Goal: Information Seeking & Learning: Understand process/instructions

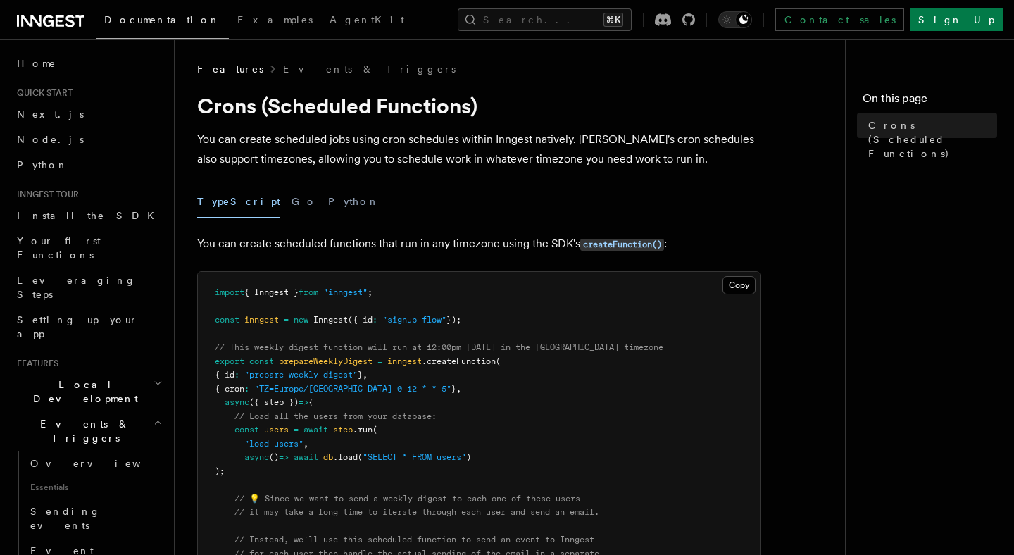
click at [294, 139] on p "You can create scheduled jobs using cron schedules within Inngest natively. [PE…" at bounding box center [478, 149] width 563 height 39
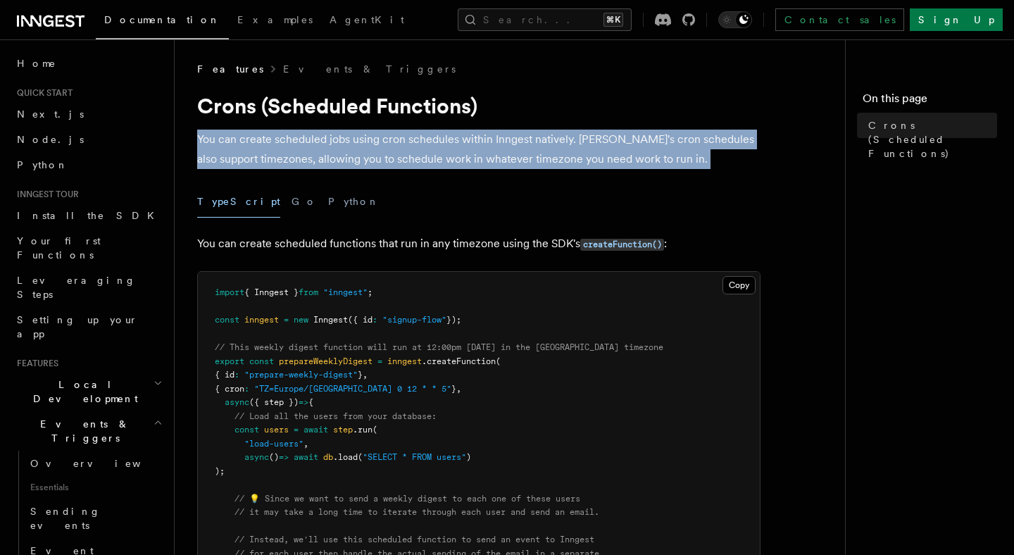
click at [294, 139] on p "You can create scheduled jobs using cron schedules within Inngest natively. [PE…" at bounding box center [478, 149] width 563 height 39
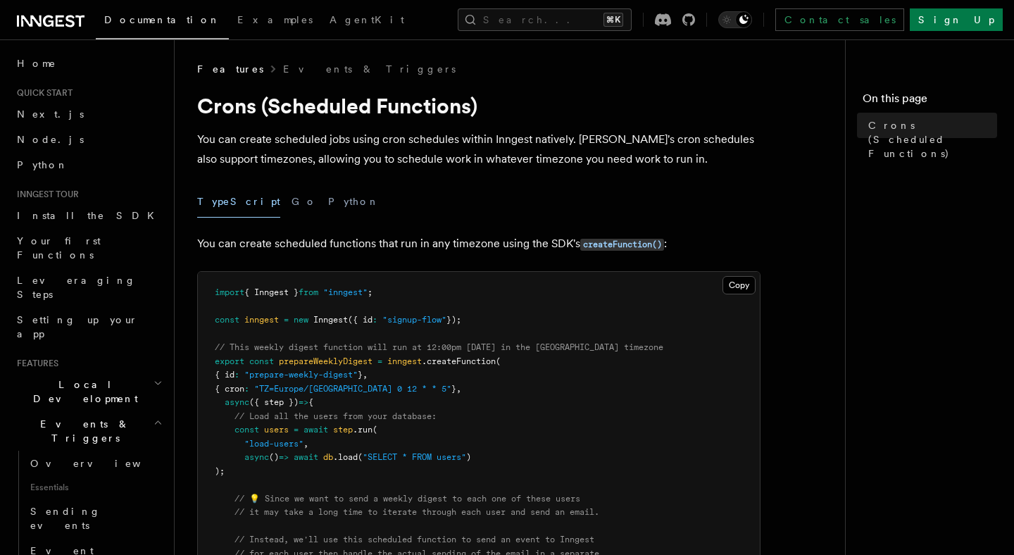
click at [303, 162] on p "You can create scheduled jobs using cron schedules within Inngest natively. [PE…" at bounding box center [478, 149] width 563 height 39
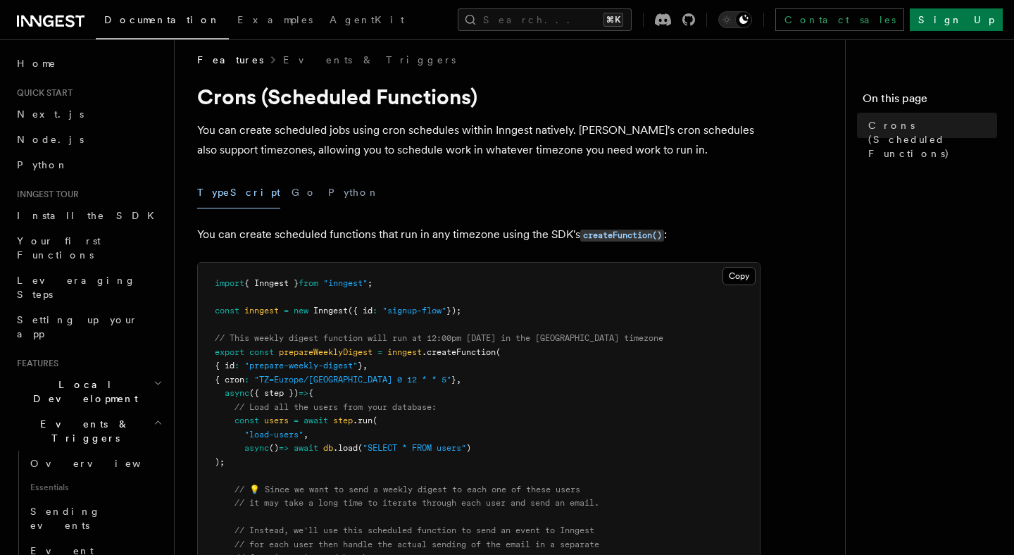
scroll to position [10, 0]
click at [52, 458] on span "Overview" at bounding box center [102, 463] width 145 height 11
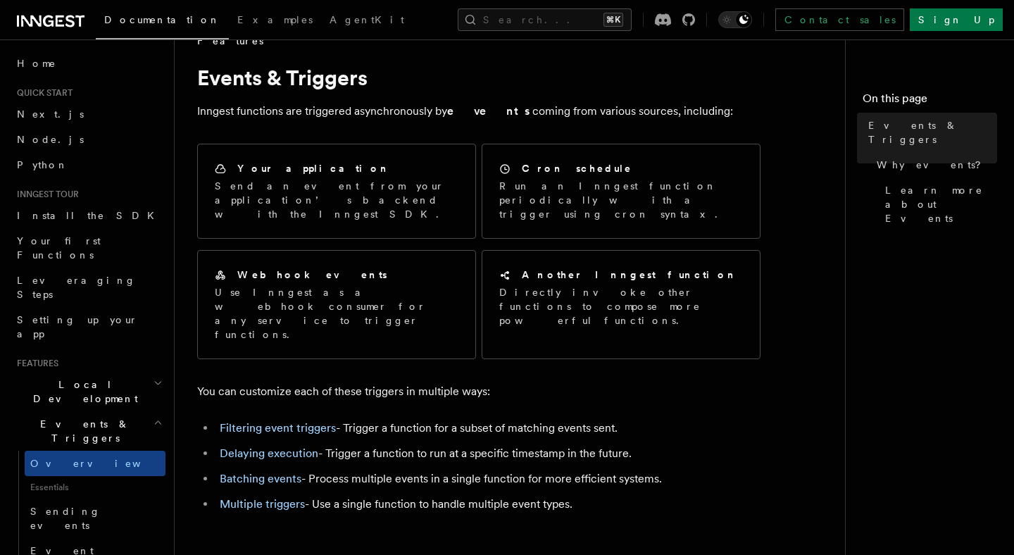
scroll to position [29, 0]
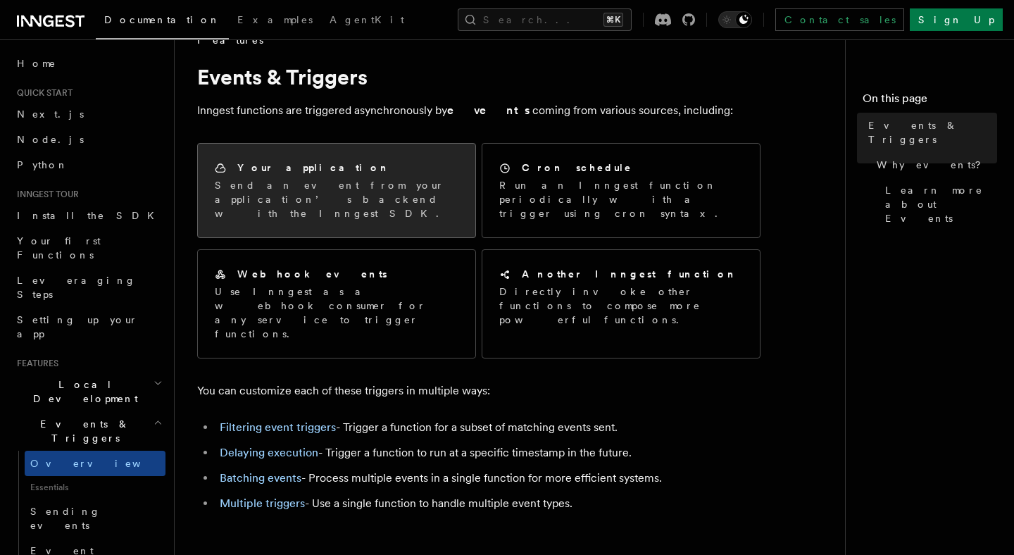
click at [342, 208] on div "Your application Send an event from your application’s backend with the Inngest…" at bounding box center [336, 191] width 277 height 94
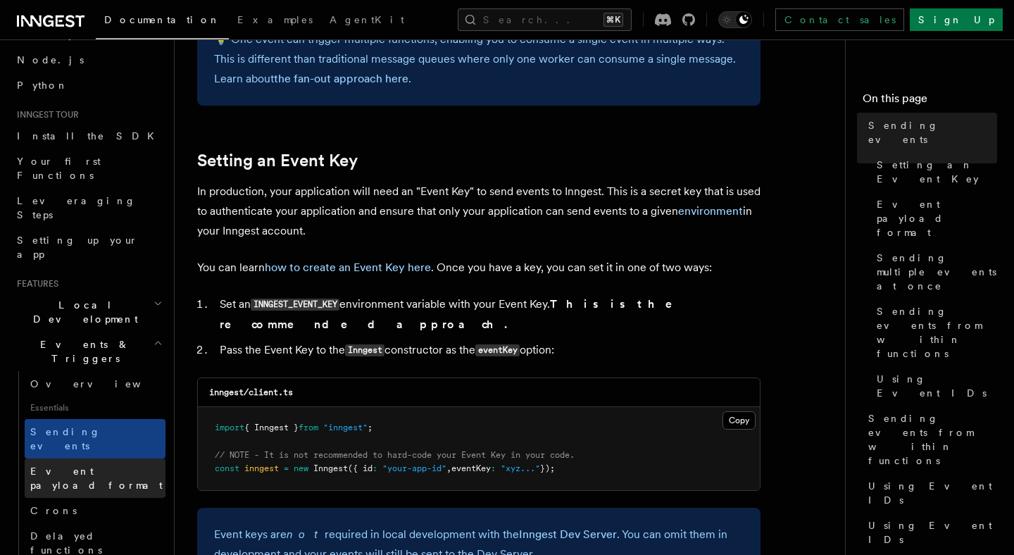
scroll to position [97, 0]
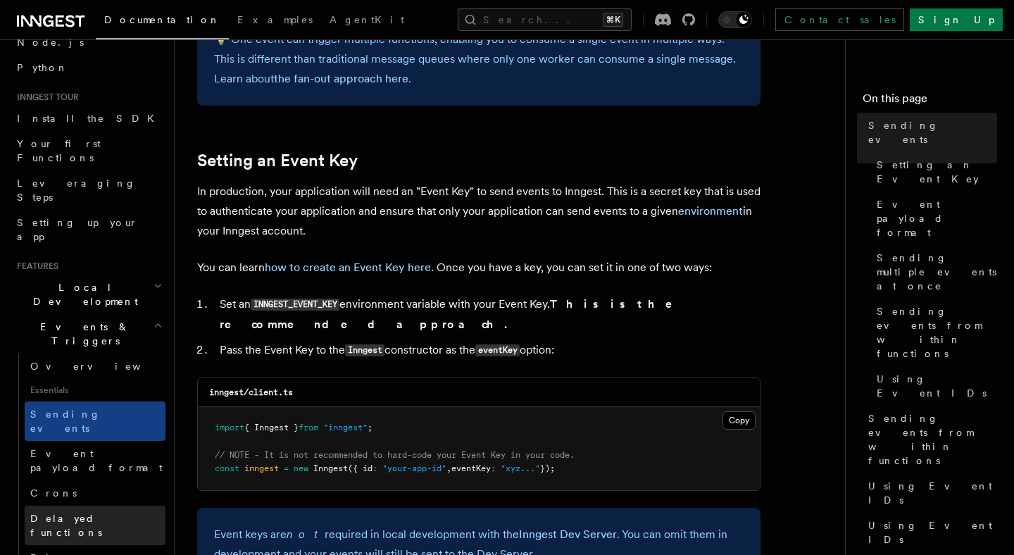
click at [110, 505] on link "Delayed functions" at bounding box center [95, 524] width 141 height 39
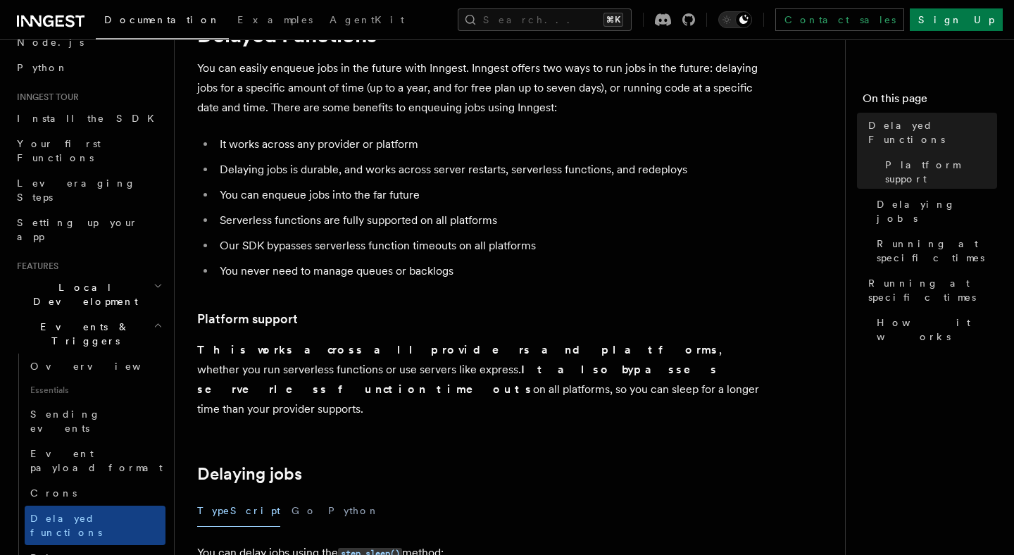
scroll to position [64, 0]
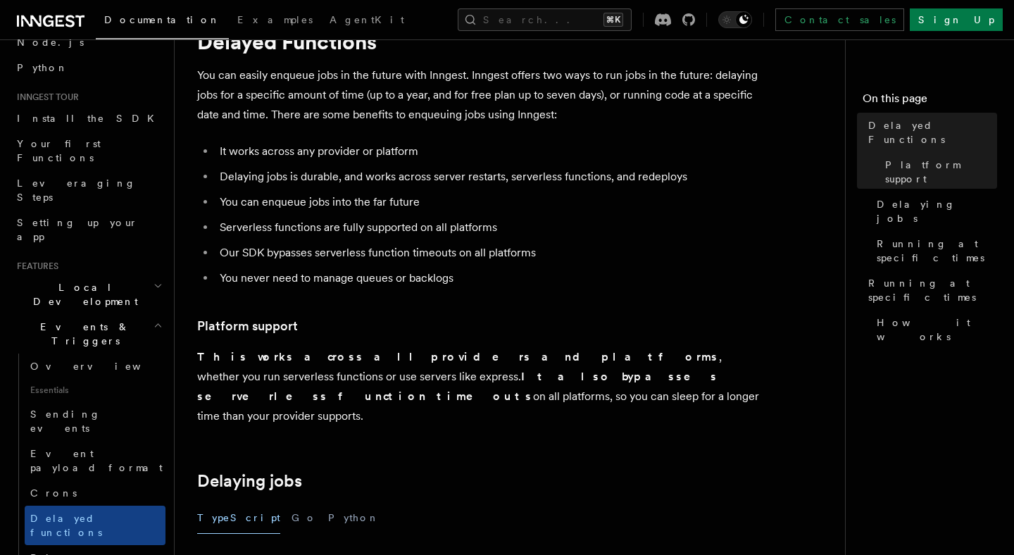
click at [369, 114] on p "You can easily enqueue jobs in the future with Inngest. Inngest offers two ways…" at bounding box center [478, 94] width 563 height 59
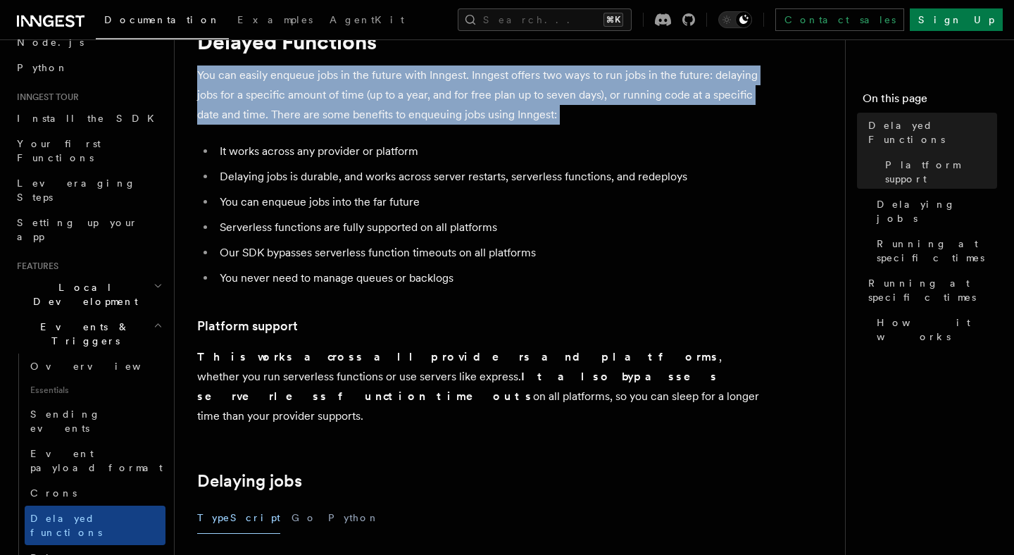
click at [369, 114] on p "You can easily enqueue jobs in the future with Inngest. Inngest offers two ways…" at bounding box center [478, 94] width 563 height 59
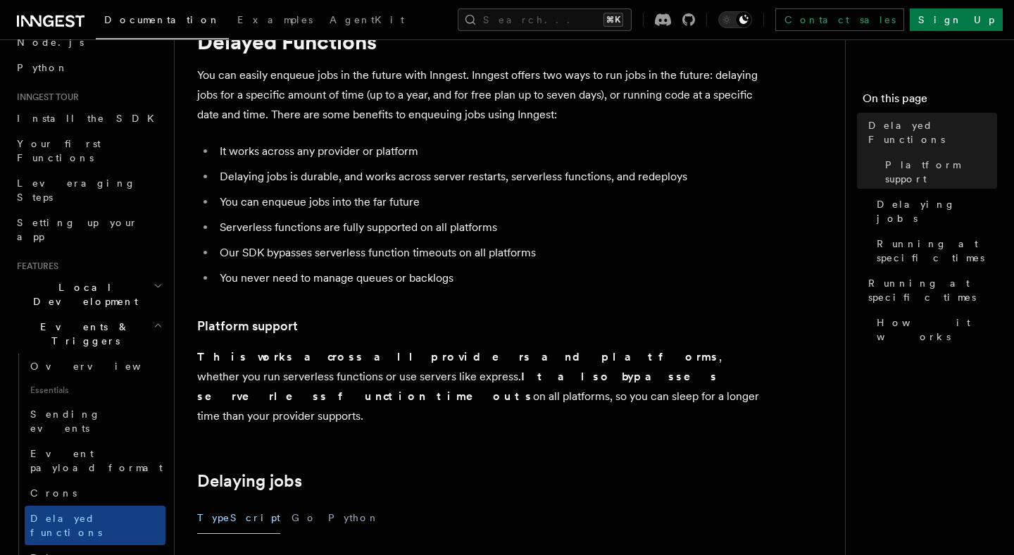
click at [364, 157] on li "It works across any provider or platform" at bounding box center [487, 151] width 545 height 20
click at [365, 187] on ul "It works across any provider or platform Delaying jobs is durable, and works ac…" at bounding box center [478, 214] width 563 height 146
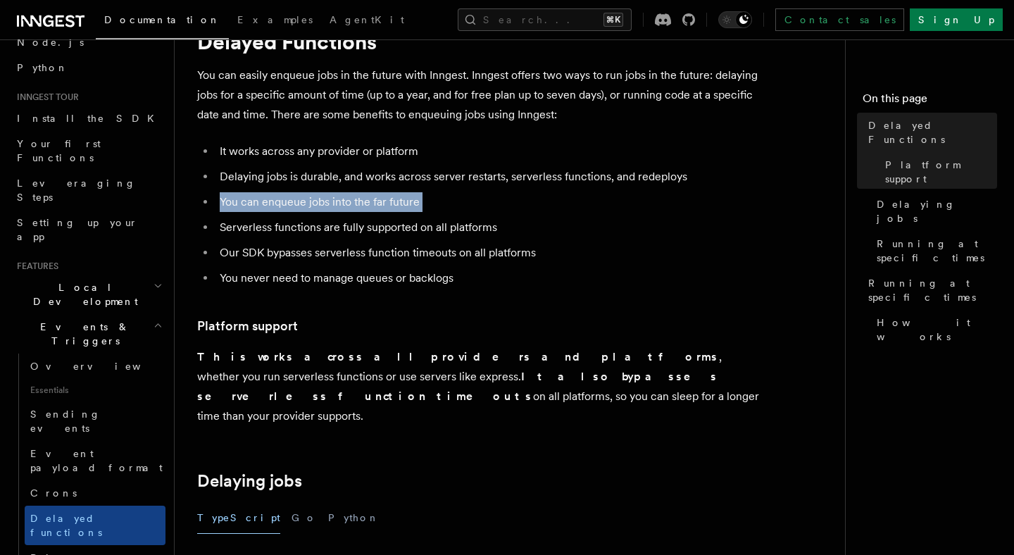
click at [365, 187] on ul "It works across any provider or platform Delaying jobs is durable, and works ac…" at bounding box center [478, 214] width 563 height 146
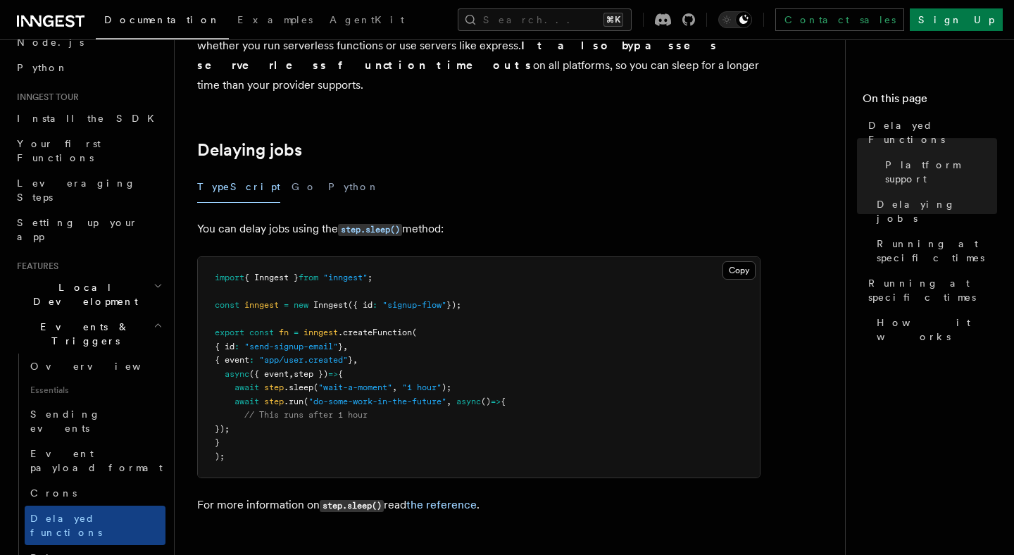
scroll to position [404, 0]
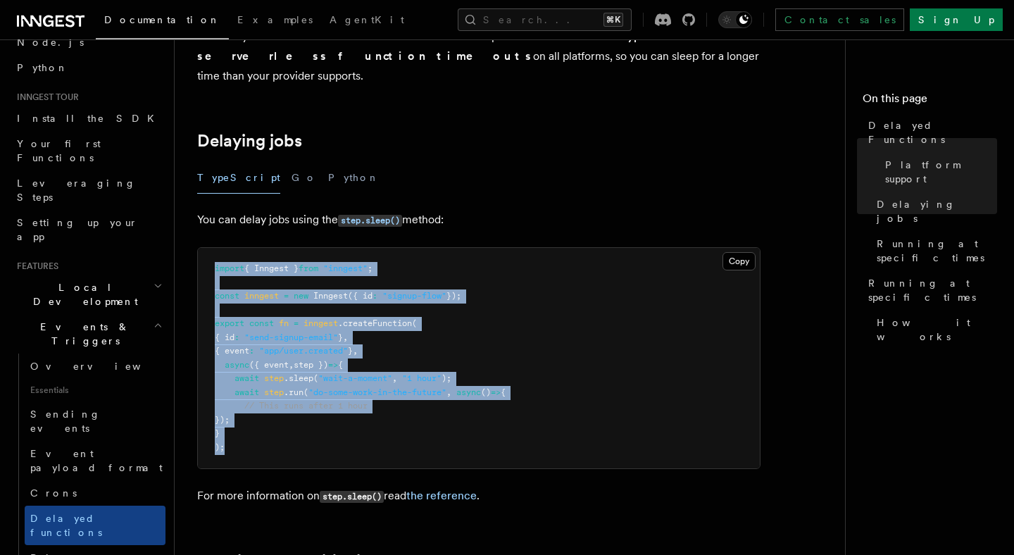
drag, startPoint x: 225, startPoint y: 433, endPoint x: 195, endPoint y: 251, distance: 184.0
click at [195, 251] on div "Features Events & Triggers Delayed Functions You can easily enqueue jobs in the…" at bounding box center [538, 537] width 726 height 1883
copy code "import { Inngest } from "inngest" ; const inngest = new Inngest ({ id : "signup…"
click at [475, 307] on pre "import { Inngest } from "inngest" ; const inngest = new Inngest ({ id : "signup…" at bounding box center [479, 358] width 562 height 220
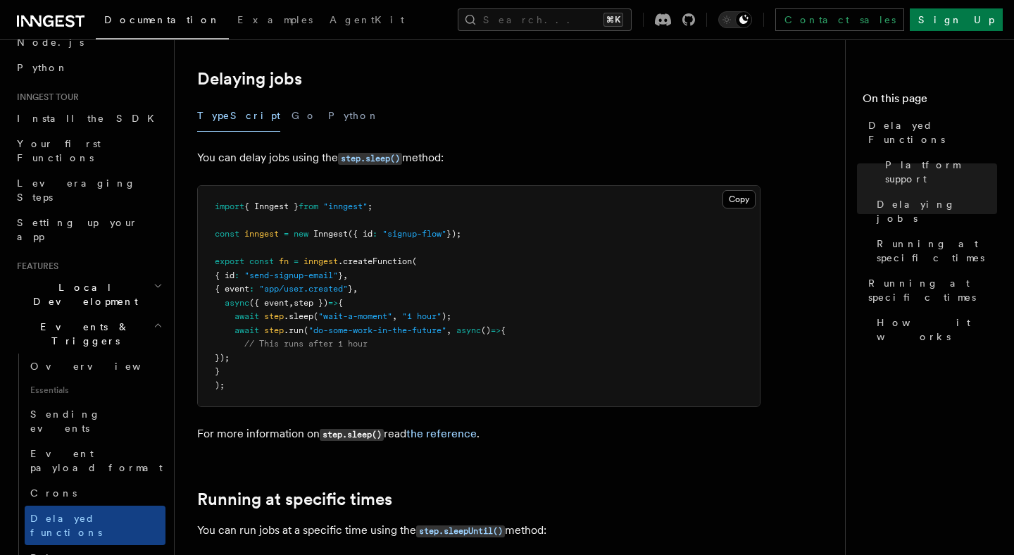
scroll to position [470, 0]
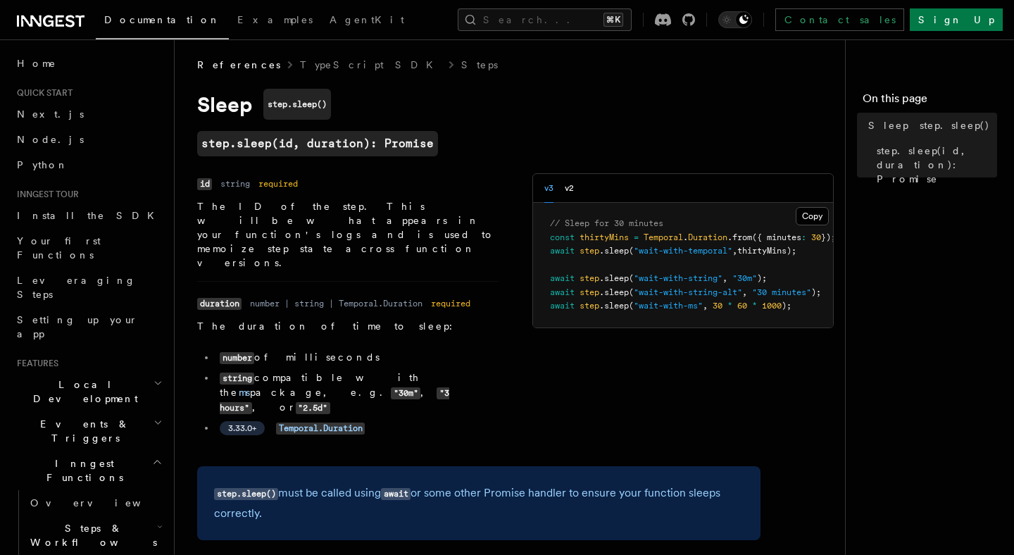
scroll to position [8, 0]
